Goal: Entertainment & Leisure: Consume media (video, audio)

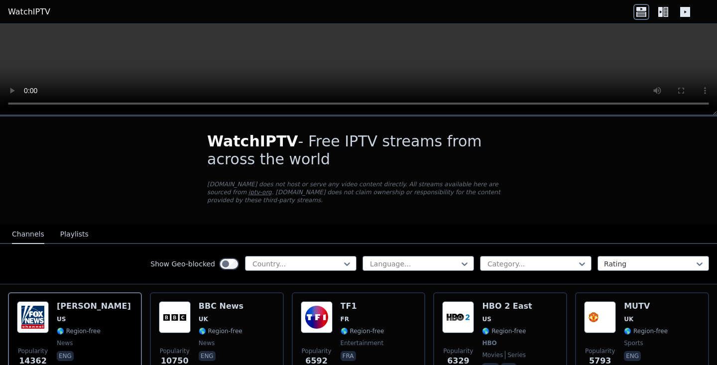
click at [403, 213] on div "WatchIPTV - Free IPTV streams from across the world [DOMAIN_NAME] does not host…" at bounding box center [358, 171] width 335 height 108
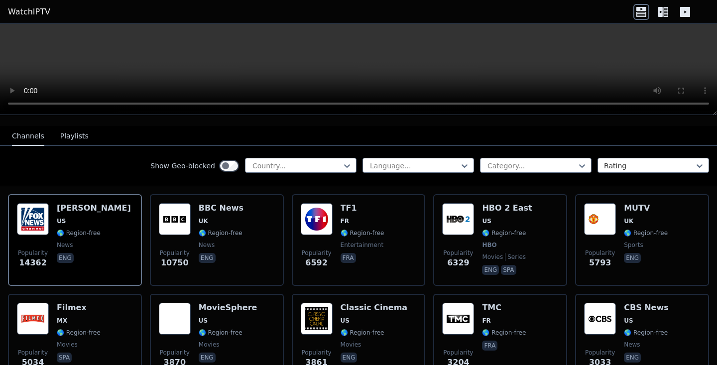
scroll to position [100, 0]
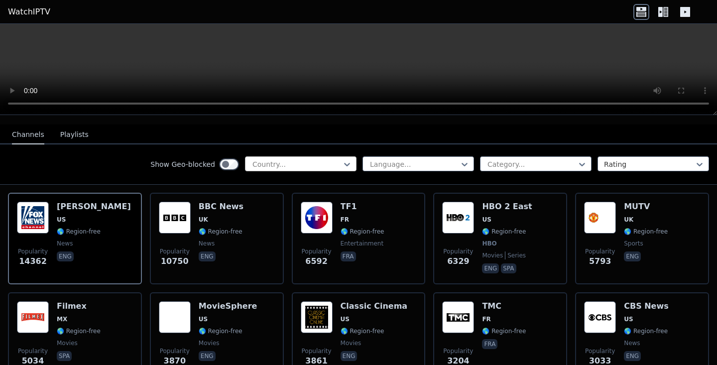
click at [319, 166] on div at bounding box center [296, 164] width 91 height 10
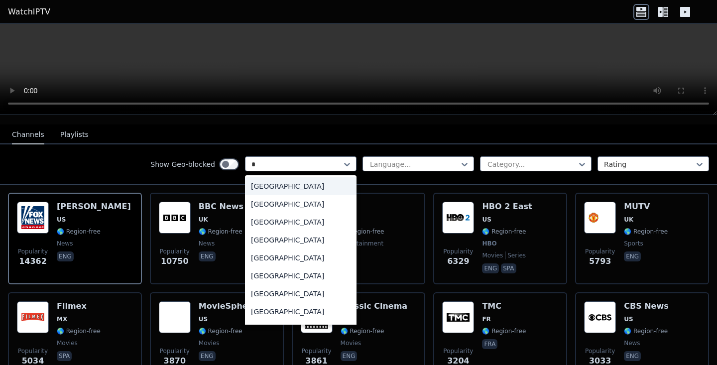
type input "**"
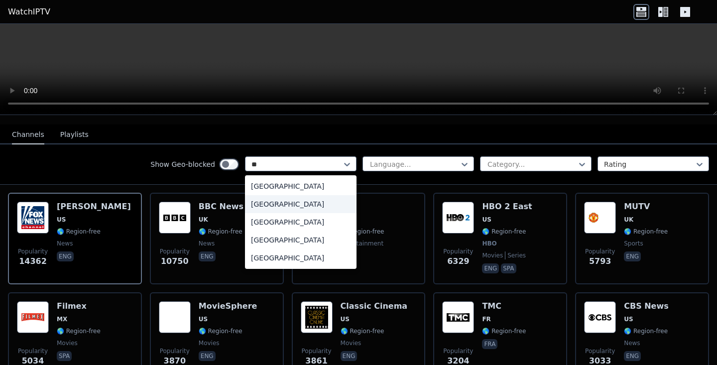
click at [300, 202] on div "[GEOGRAPHIC_DATA]" at bounding box center [301, 204] width 112 height 18
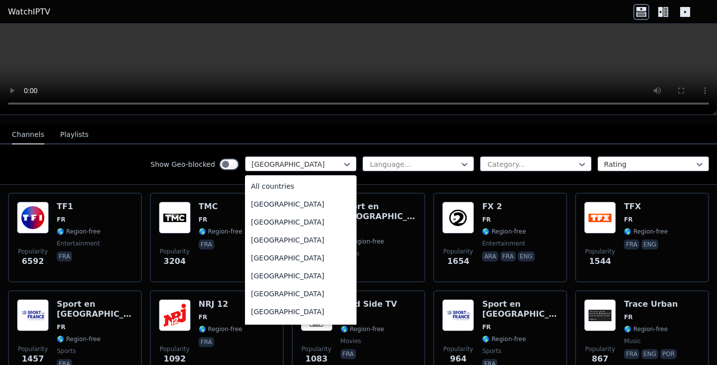
scroll to position [1052, 0]
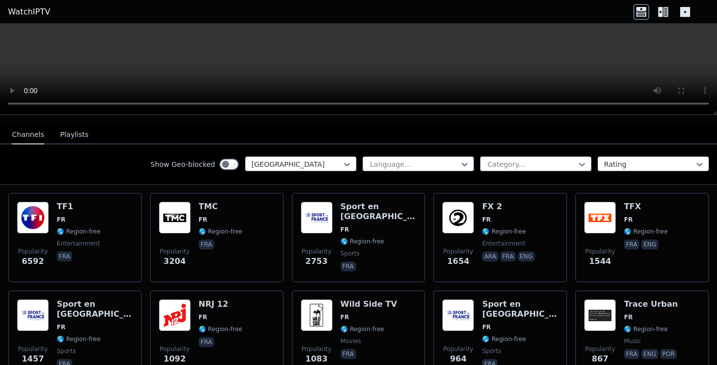
click at [228, 141] on nav "Channels Playlists" at bounding box center [358, 134] width 717 height 20
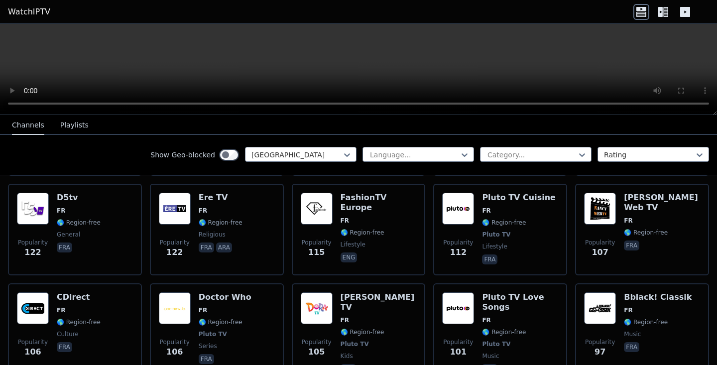
scroll to position [1175, 0]
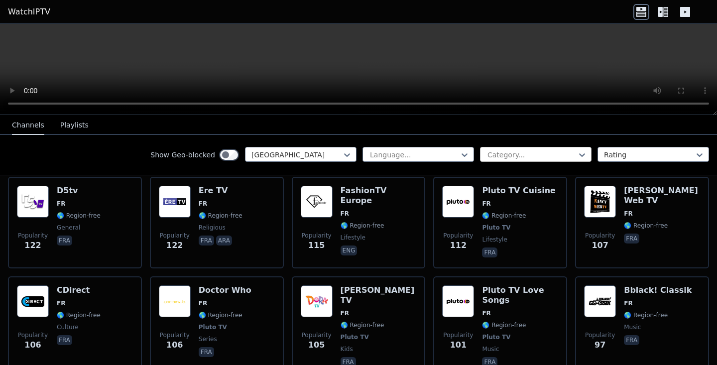
click at [501, 152] on div at bounding box center [531, 155] width 91 height 10
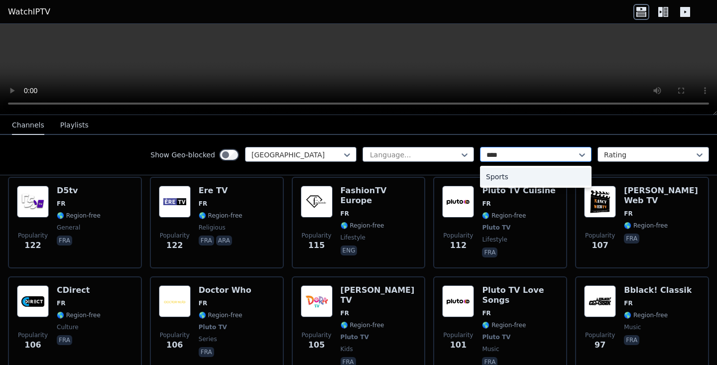
type input "*****"
click at [545, 174] on div "Sports" at bounding box center [536, 177] width 112 height 18
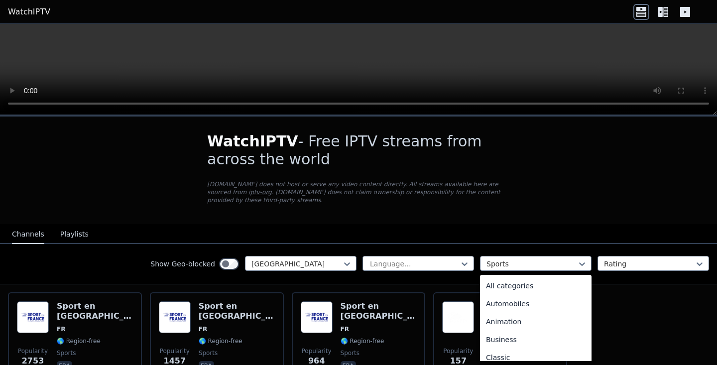
scroll to position [307, 0]
click at [650, 322] on div "Popularity 2753 Sport en [GEOGRAPHIC_DATA] FR 🌎 Region-free sports fra Populari…" at bounding box center [358, 337] width 717 height 106
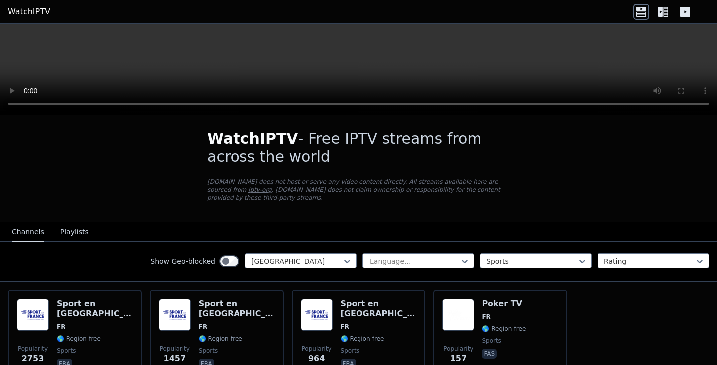
scroll to position [0, 0]
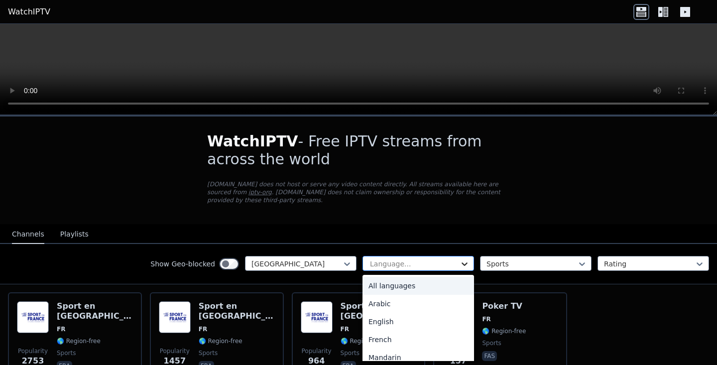
click at [469, 263] on icon at bounding box center [465, 264] width 10 height 10
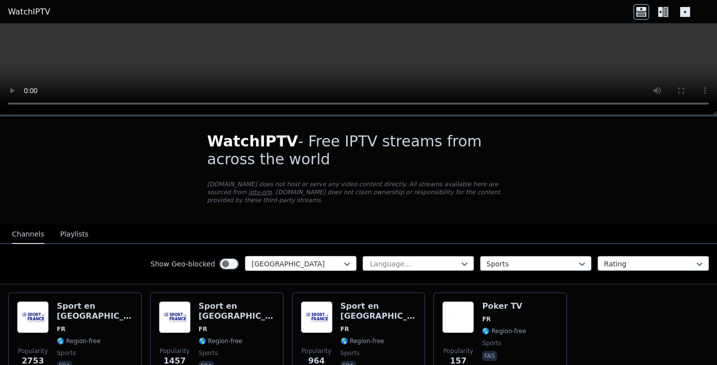
click at [323, 262] on div at bounding box center [296, 264] width 91 height 10
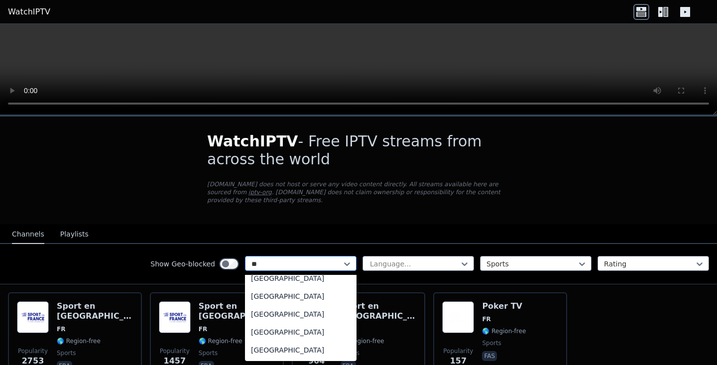
scroll to position [384, 0]
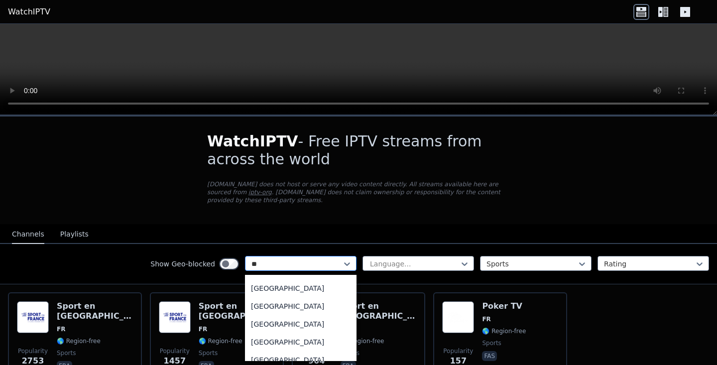
type input "***"
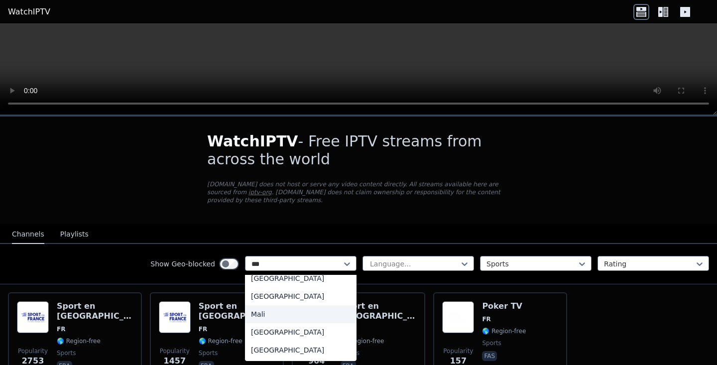
click at [300, 319] on div "Mali" at bounding box center [301, 314] width 112 height 18
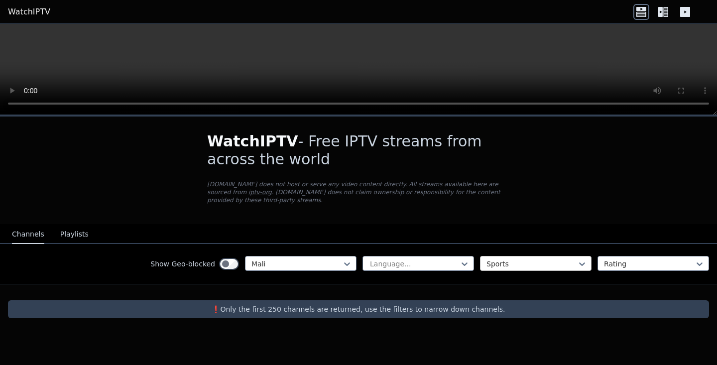
click at [523, 269] on div at bounding box center [531, 264] width 91 height 10
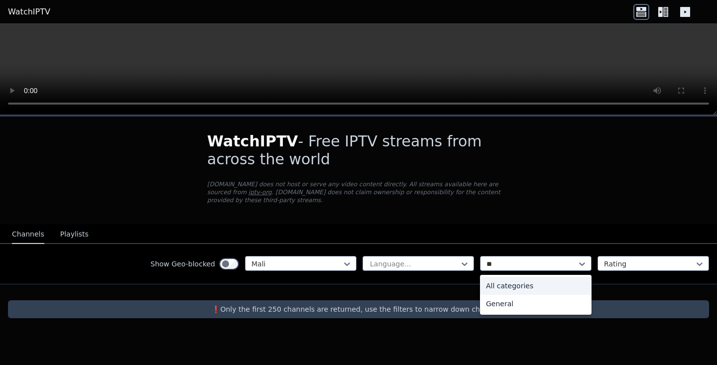
type input "***"
click at [543, 288] on div "All categories" at bounding box center [536, 286] width 112 height 18
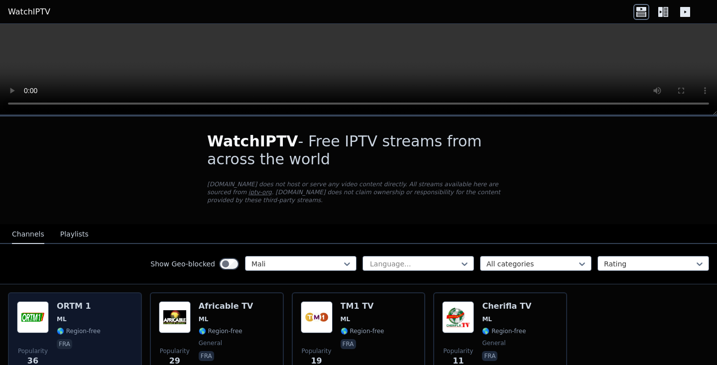
click at [97, 308] on h6 "ORTM 1" at bounding box center [79, 306] width 44 height 10
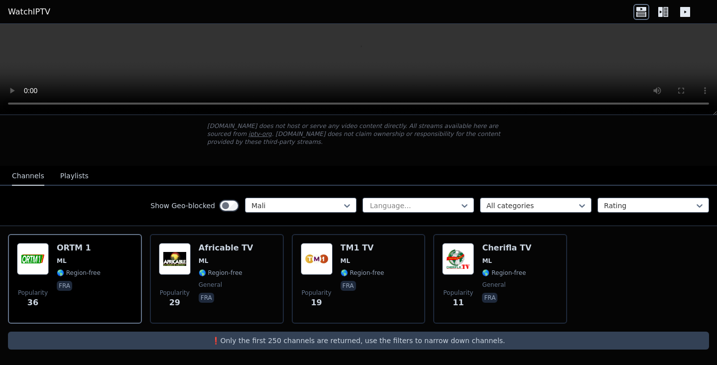
scroll to position [59, 0]
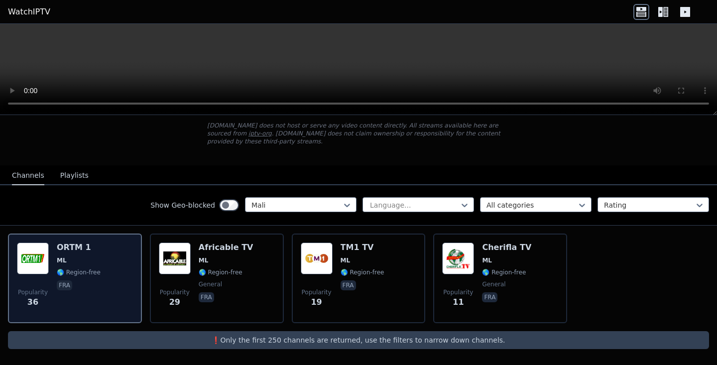
click at [85, 253] on div "ORTM 1 ML 🌎 Region-free fra" at bounding box center [79, 278] width 44 height 72
click at [17, 256] on img at bounding box center [33, 258] width 32 height 32
